Goal: Task Accomplishment & Management: Check status

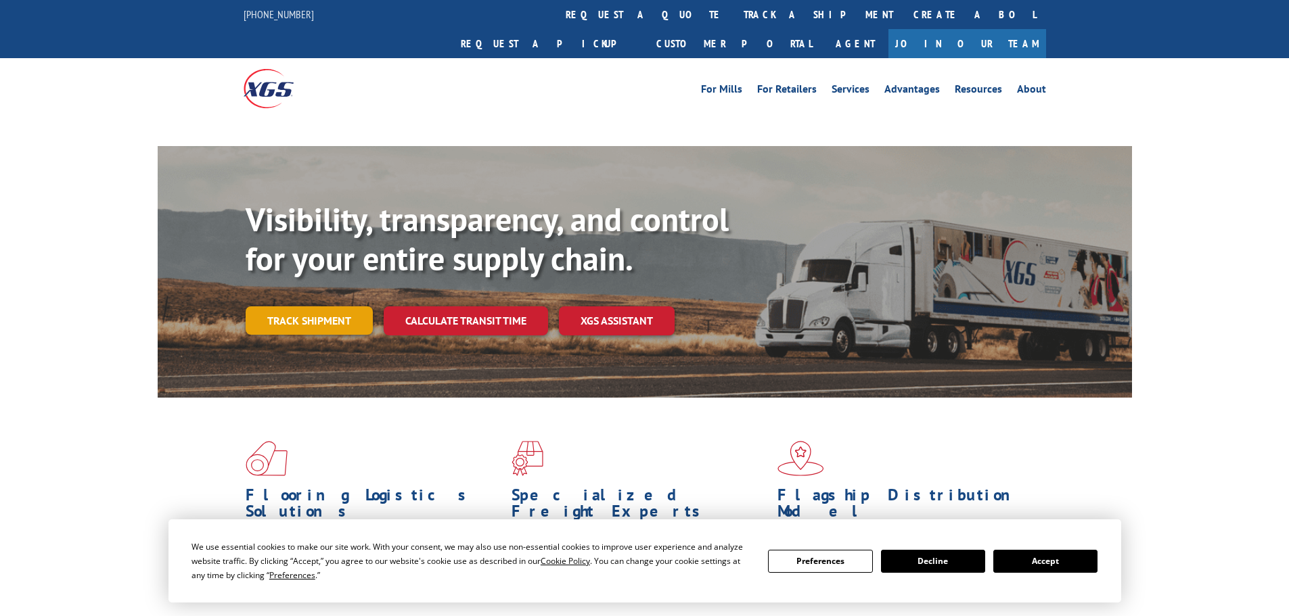
drag, startPoint x: 333, startPoint y: 287, endPoint x: 355, endPoint y: 289, distance: 22.4
click at [333, 307] on link "Track shipment" at bounding box center [309, 321] width 127 height 28
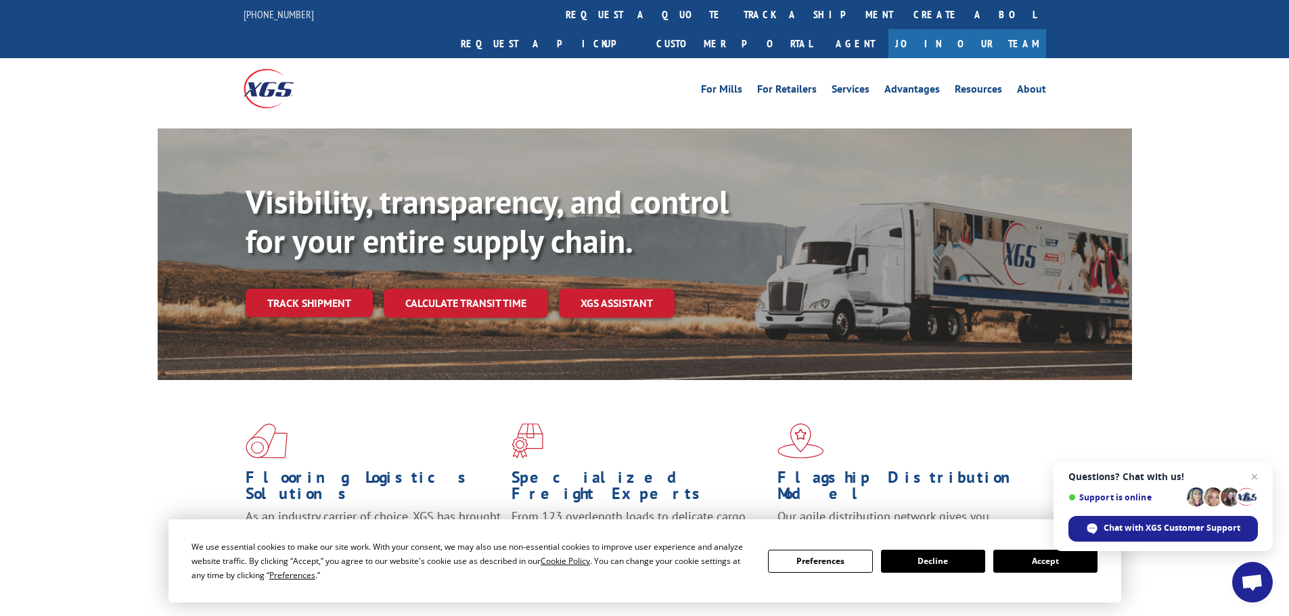
click at [1046, 562] on button "Accept" at bounding box center [1045, 561] width 104 height 23
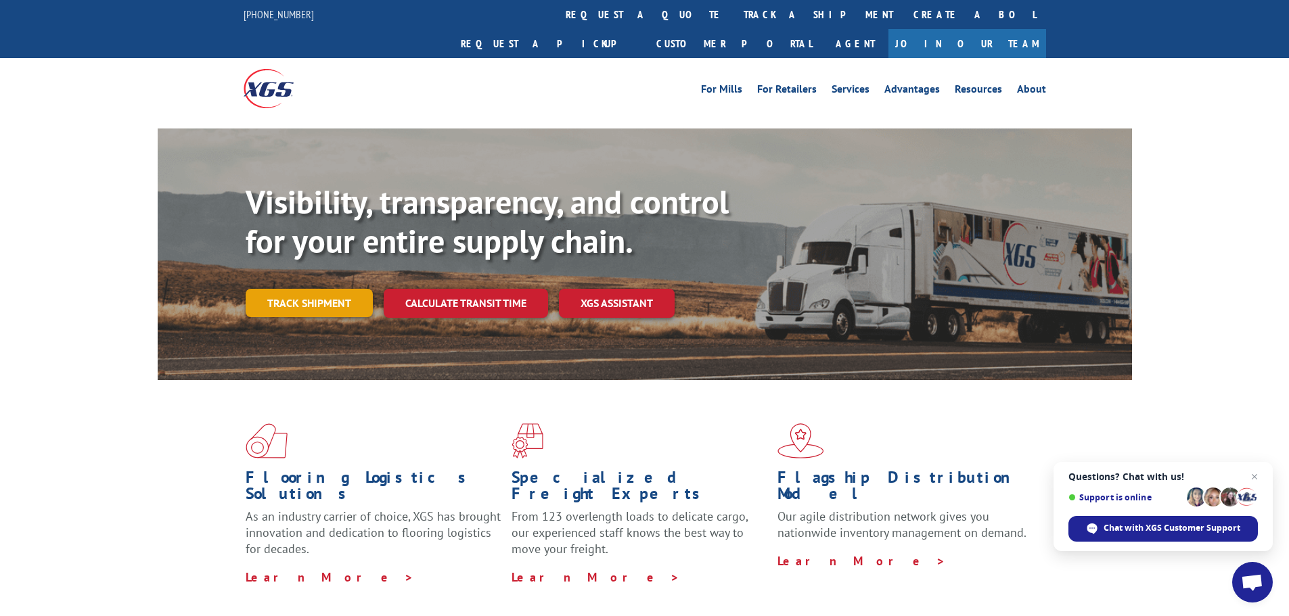
click at [297, 289] on link "Track shipment" at bounding box center [309, 303] width 127 height 28
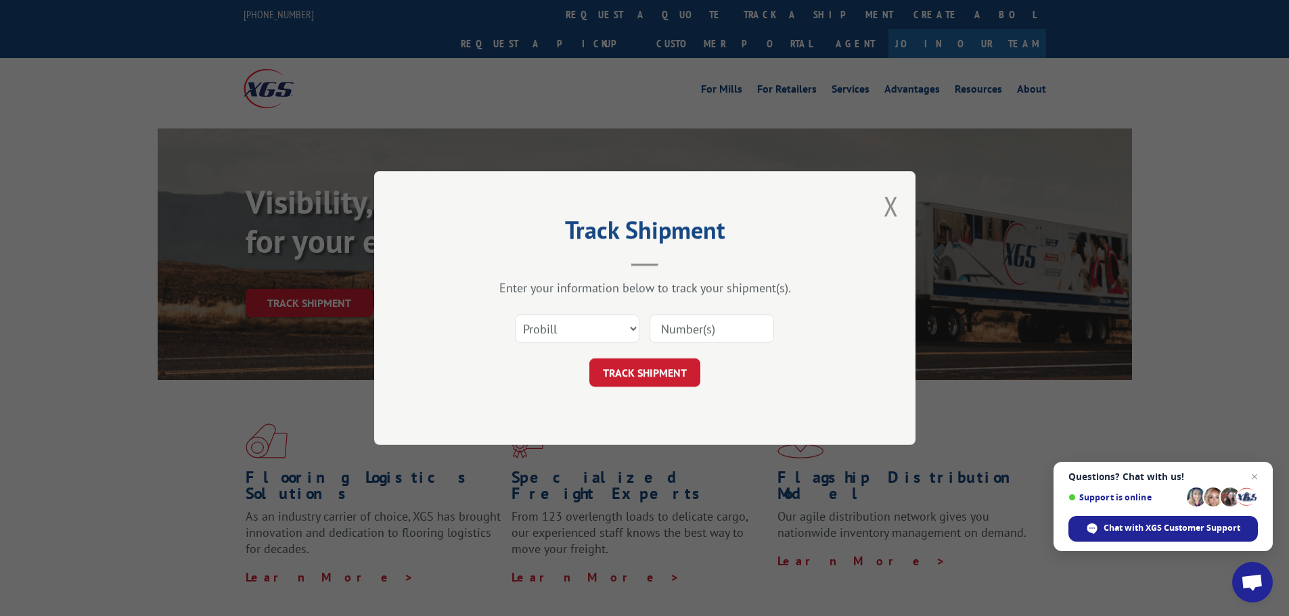
click at [735, 326] on input at bounding box center [712, 329] width 124 height 28
paste input "17601172"
type input "17601172"
click at [660, 367] on button "TRACK SHIPMENT" at bounding box center [644, 373] width 111 height 28
